Goal: Contribute content

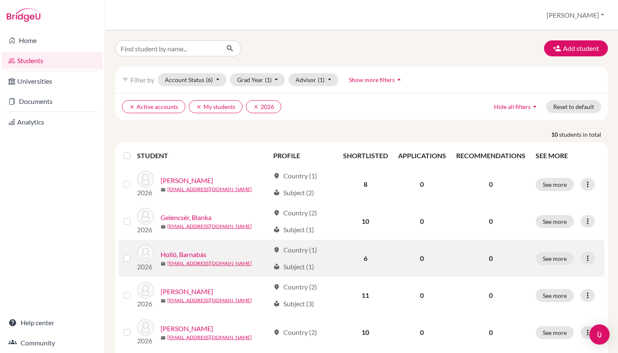
scroll to position [13, 0]
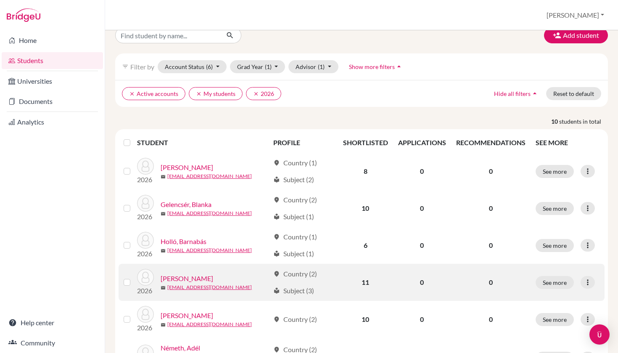
click at [199, 276] on link "[PERSON_NAME]" at bounding box center [187, 278] width 53 height 10
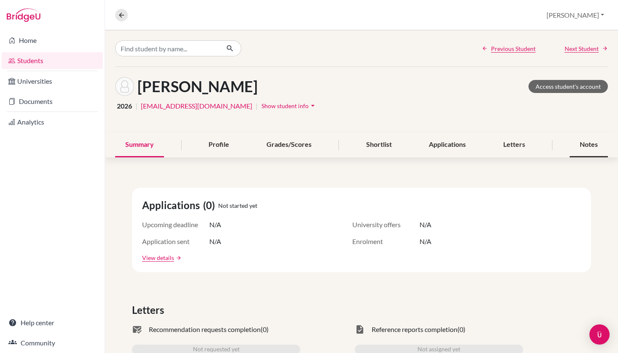
click at [584, 151] on div "Notes" at bounding box center [588, 144] width 38 height 25
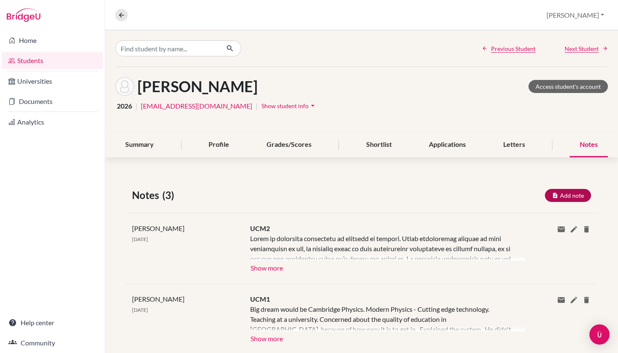
click at [570, 197] on button "Add note" at bounding box center [568, 195] width 46 height 13
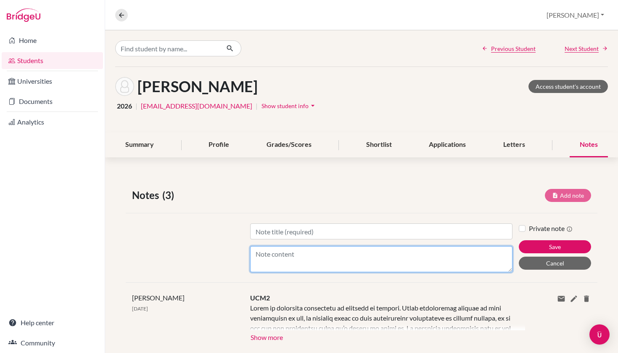
click at [422, 268] on textarea "Content" at bounding box center [381, 259] width 263 height 26
paste textarea "Lore ipsu dol SITAM con adipis el 3.7 sedd eiu tempor incidi utlab etdol 7.9. M…"
type textarea "Lore ipsu dol SITAM con adipis el 3.7 sedd eiu tempor incidi utlab etdol 7.9. M…"
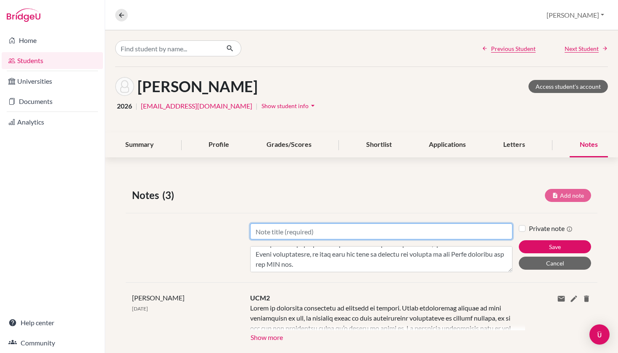
click at [400, 226] on input "Title" at bounding box center [381, 231] width 263 height 16
click at [399, 226] on input "Title" at bounding box center [381, 231] width 263 height 16
type input "Mentoring Session #1"
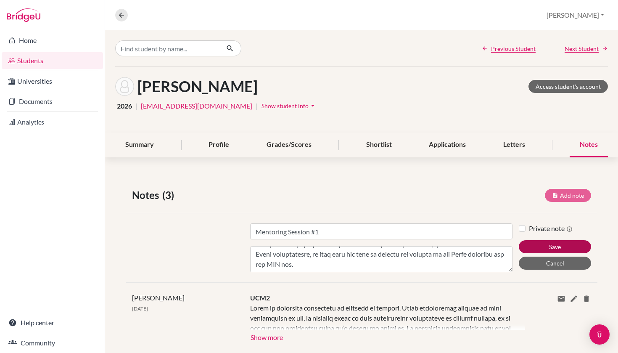
click at [542, 245] on button "Save" at bounding box center [555, 246] width 72 height 13
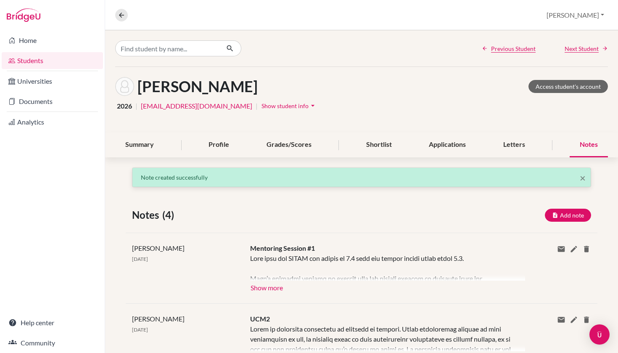
click at [272, 287] on button "Show more" at bounding box center [266, 286] width 33 height 13
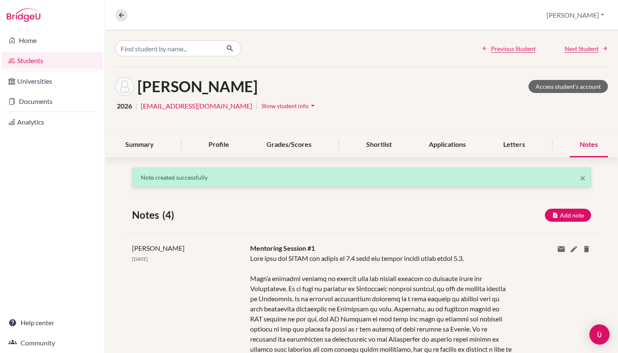
scroll to position [0, 0]
